Goal: Information Seeking & Learning: Learn about a topic

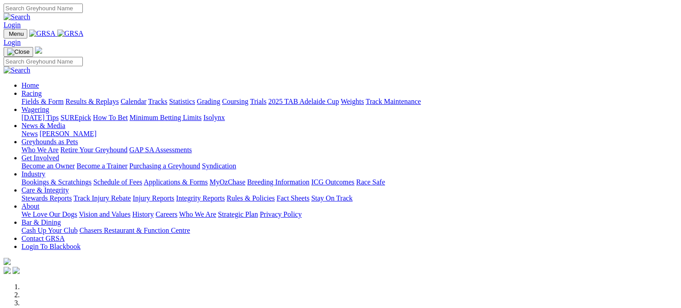
click at [42, 98] on link "Fields & Form" at bounding box center [42, 102] width 42 height 8
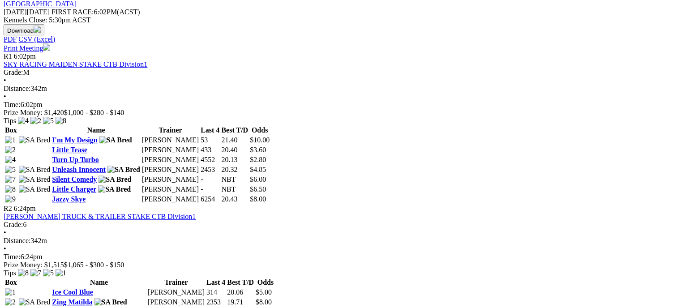
scroll to position [417, 0]
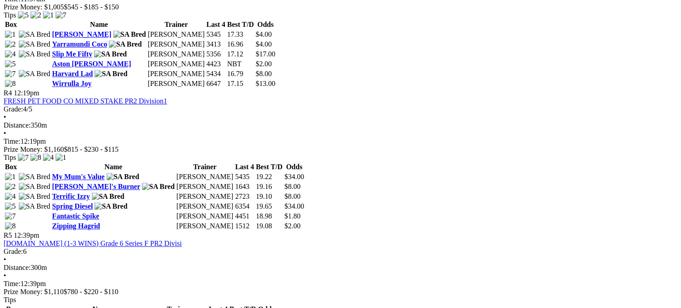
scroll to position [789, 0]
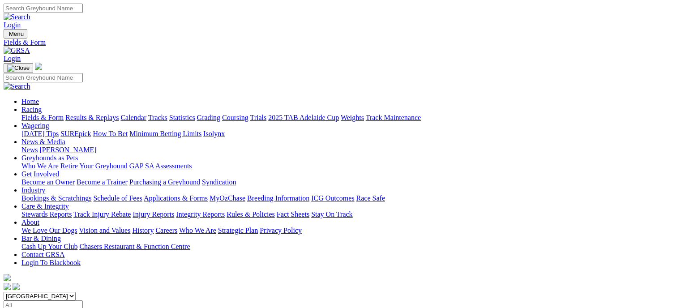
click at [119, 114] on link "Results & Replays" at bounding box center [91, 118] width 53 height 8
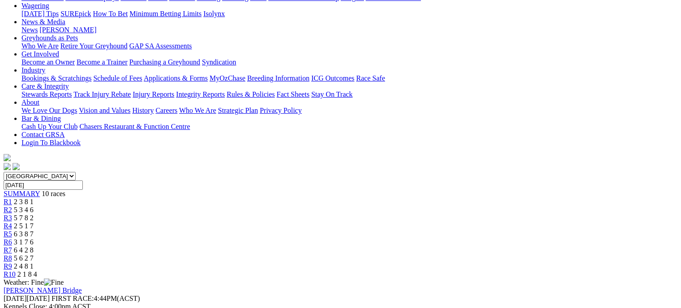
scroll to position [114, 0]
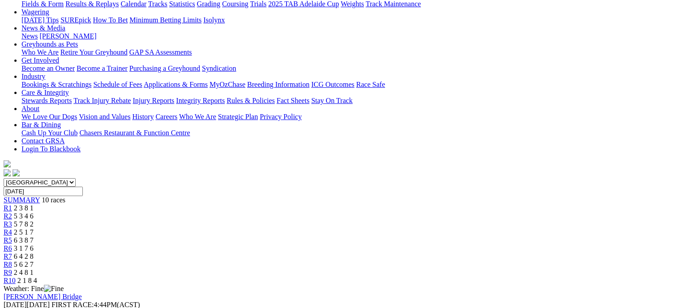
click at [218, 212] on div "R2 5 3 4 6" at bounding box center [341, 216] width 674 height 8
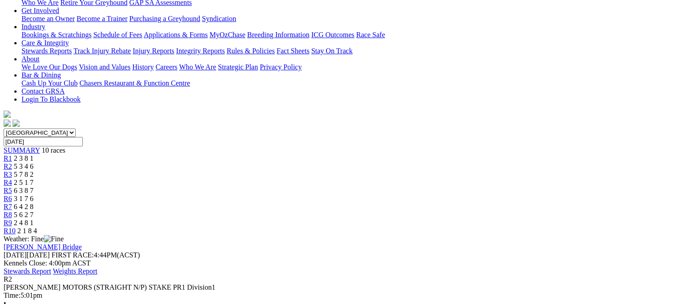
scroll to position [126, 0]
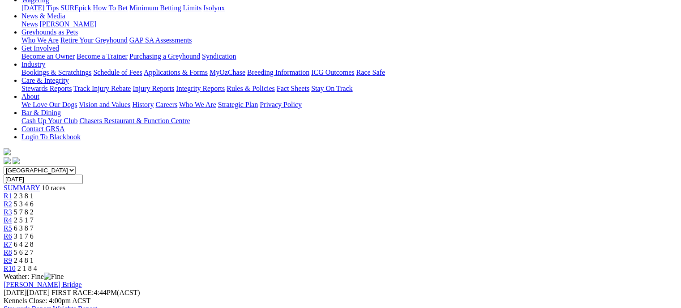
click at [171, 192] on div "R1 2 3 8 1" at bounding box center [341, 196] width 674 height 8
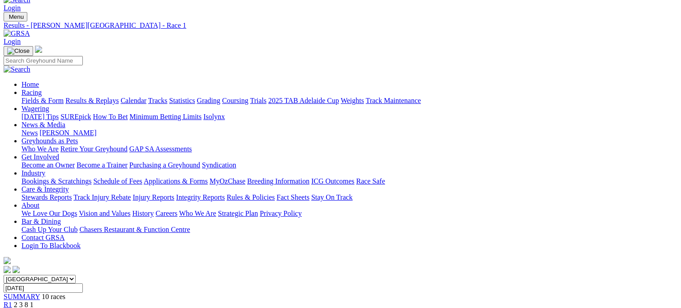
scroll to position [2, 0]
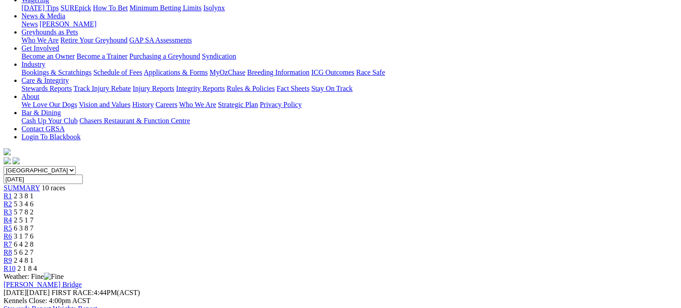
scroll to position [104, 0]
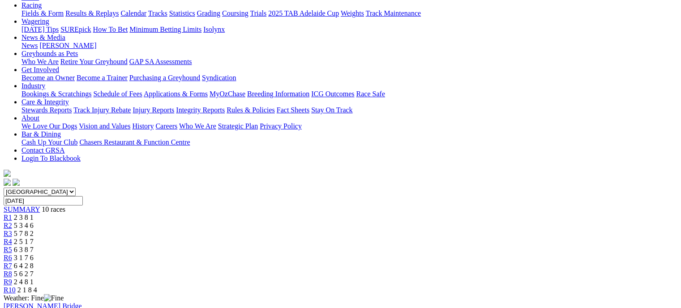
click at [34, 230] on span "5 7 8 2" at bounding box center [24, 234] width 20 height 8
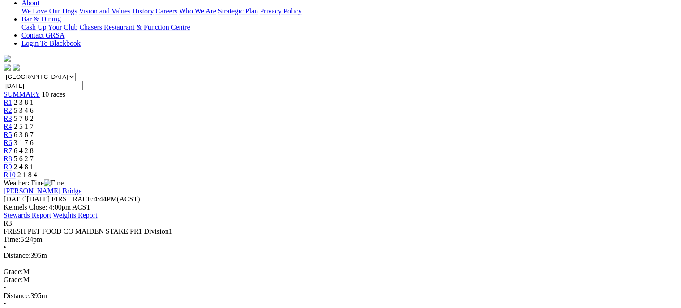
scroll to position [224, 0]
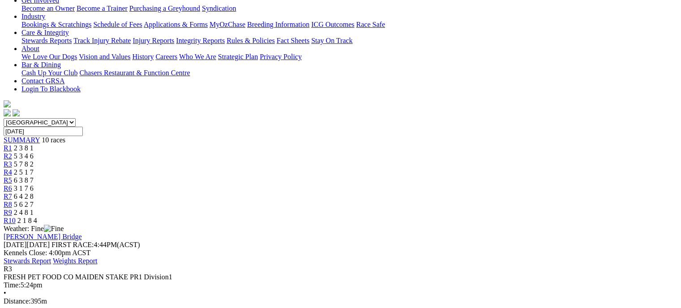
scroll to position [95, 0]
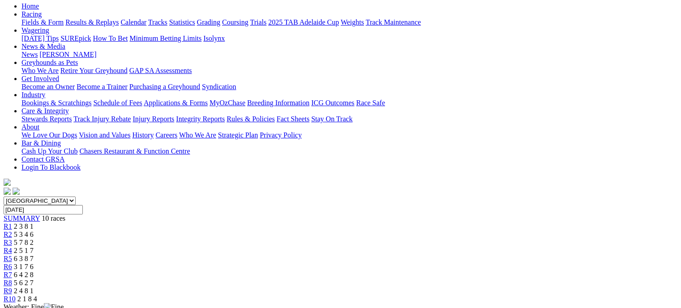
click at [12, 247] on link "R4" at bounding box center [8, 251] width 9 height 8
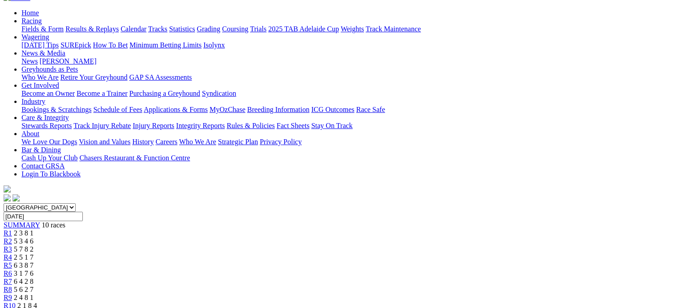
scroll to position [84, 0]
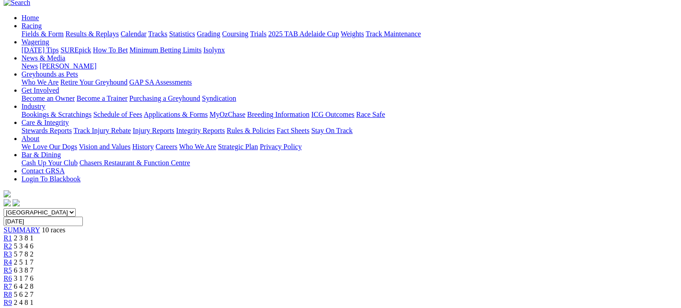
click at [12, 266] on link "R5" at bounding box center [8, 270] width 9 height 8
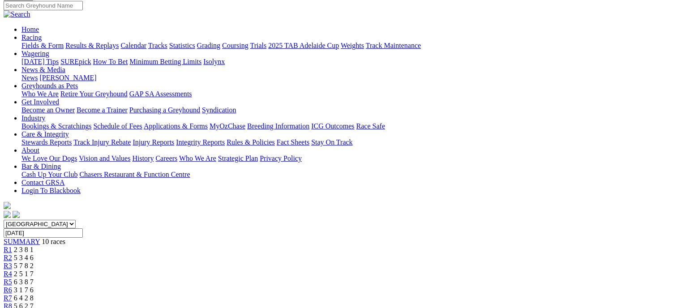
scroll to position [70, 0]
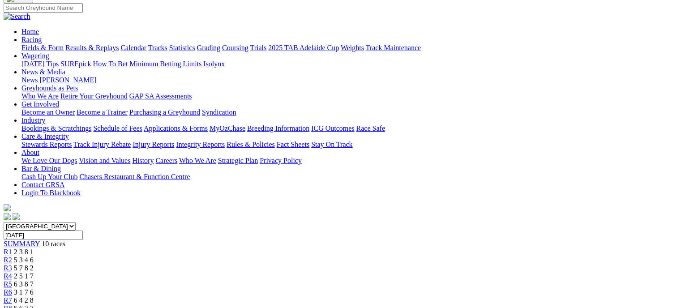
click at [12, 288] on link "R6" at bounding box center [8, 292] width 9 height 8
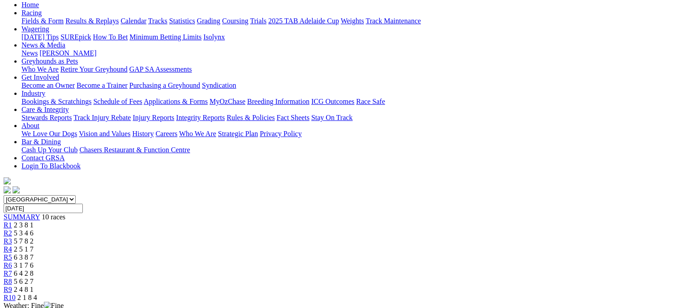
scroll to position [88, 0]
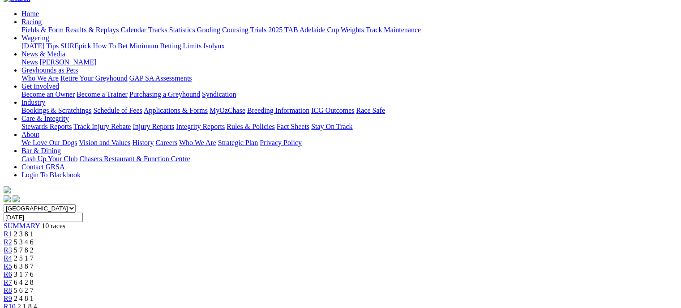
click at [12, 278] on link "R7" at bounding box center [8, 282] width 9 height 8
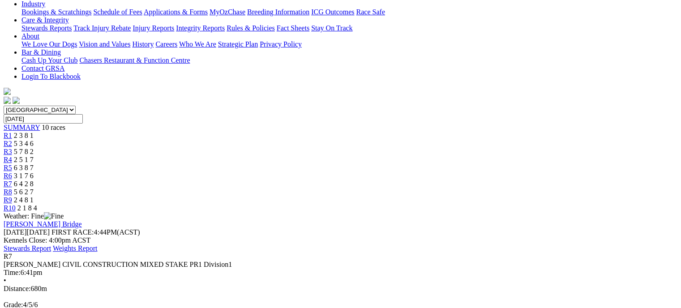
scroll to position [191, 0]
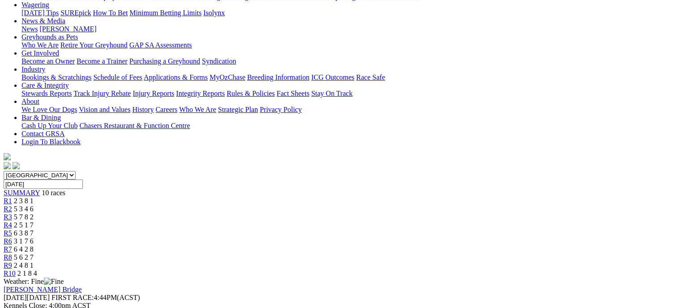
scroll to position [117, 0]
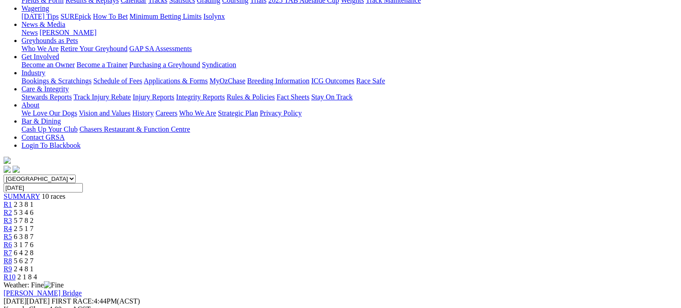
click at [34, 257] on span "5 6 2 7" at bounding box center [24, 261] width 20 height 8
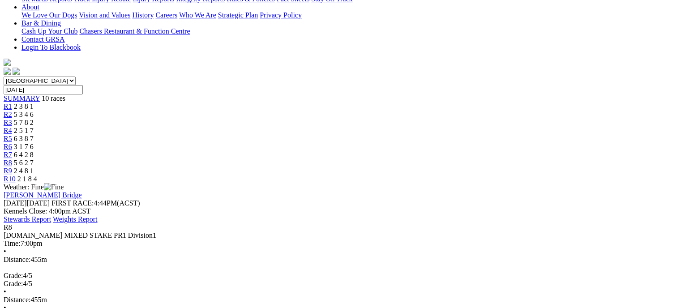
scroll to position [214, 0]
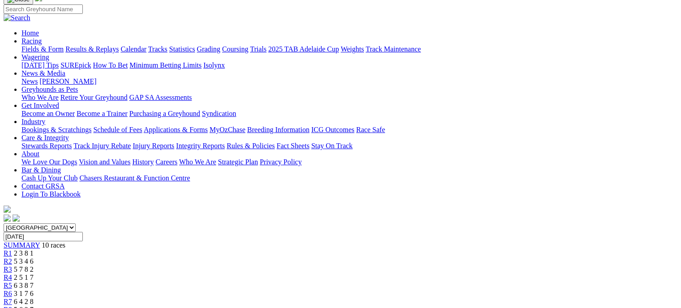
scroll to position [66, 0]
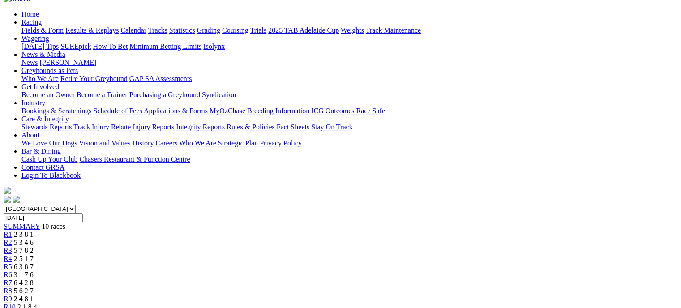
scroll to position [81, 0]
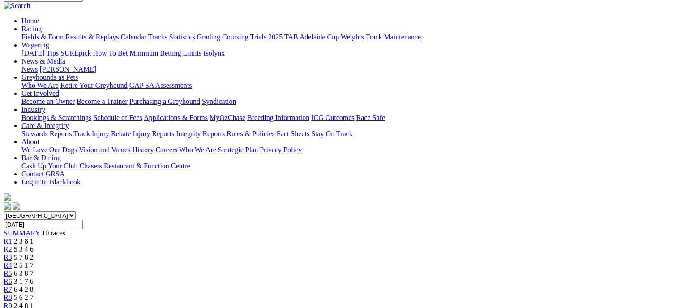
click at [16, 308] on link "R10" at bounding box center [10, 314] width 12 height 8
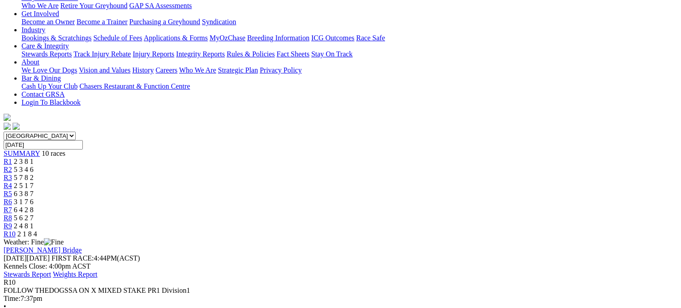
scroll to position [182, 0]
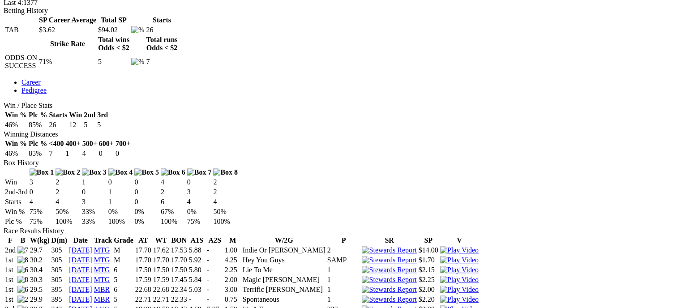
scroll to position [440, 0]
